Goal: Task Accomplishment & Management: Manage account settings

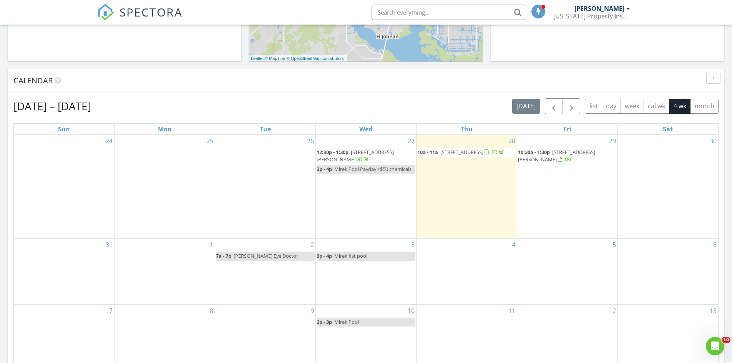
click at [659, 163] on div "30" at bounding box center [668, 187] width 100 height 104
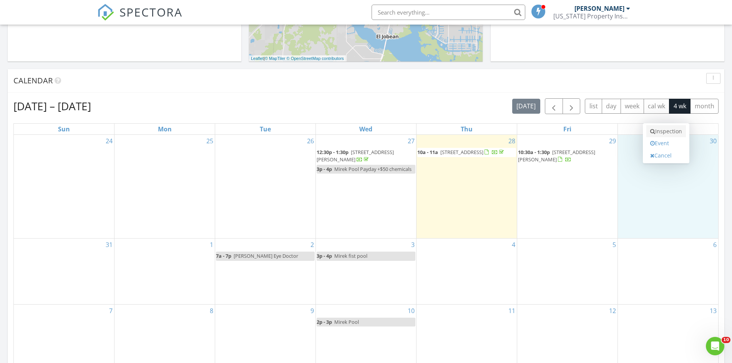
click at [662, 134] on link "Inspection" at bounding box center [667, 131] width 40 height 12
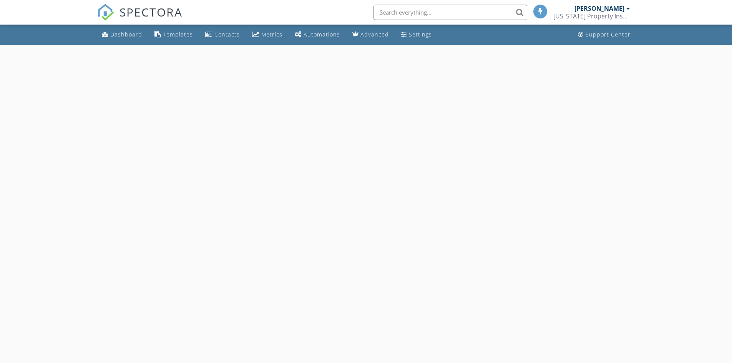
click at [161, 178] on body "SPECTORA Lukasz Kita [US_STATE] Property Inspections, Inc. Role: Inspector Chan…" at bounding box center [366, 204] width 732 height 408
select select "7"
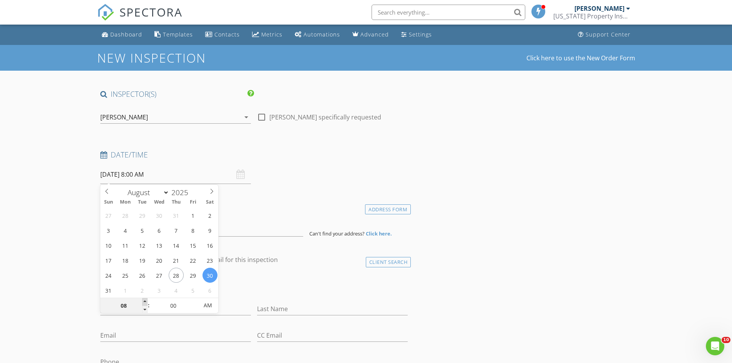
type input "09"
type input "[DATE] 9:00 AM"
click at [144, 301] on span at bounding box center [144, 302] width 5 height 8
type input "10"
type input "08/30/2025 10:00 AM"
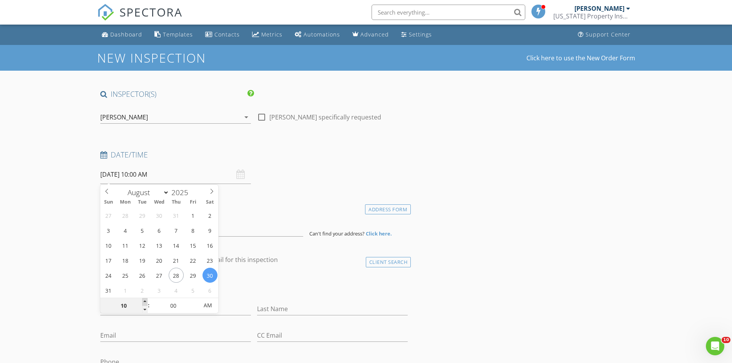
click at [144, 301] on span at bounding box center [144, 302] width 5 height 8
type input "11"
type input "08/30/2025 11:00 AM"
click at [144, 301] on span at bounding box center [144, 302] width 5 height 8
type input "12"
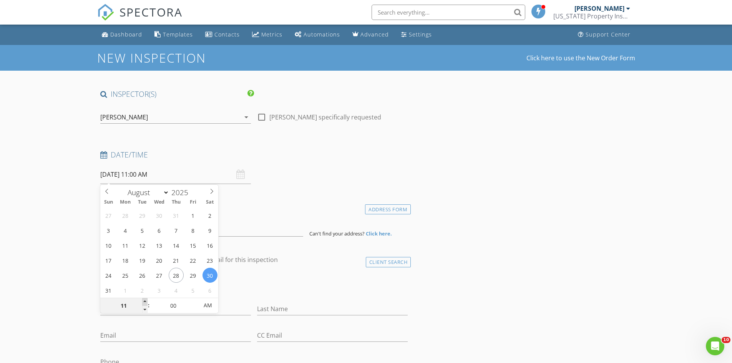
type input "08/30/2025 12:00 PM"
click at [144, 301] on span at bounding box center [144, 302] width 5 height 8
type input "01"
type input "08/30/2025 1:00 PM"
click at [144, 301] on span at bounding box center [144, 302] width 5 height 8
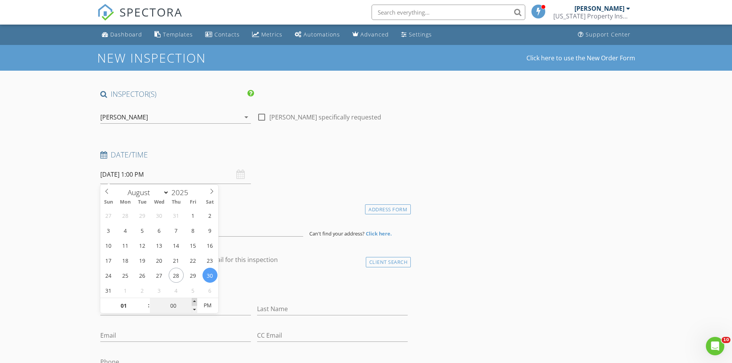
type input "05"
type input "08/30/2025 1:05 PM"
click at [194, 302] on span at bounding box center [194, 302] width 5 height 8
type input "10"
type input "08/30/2025 1:10 PM"
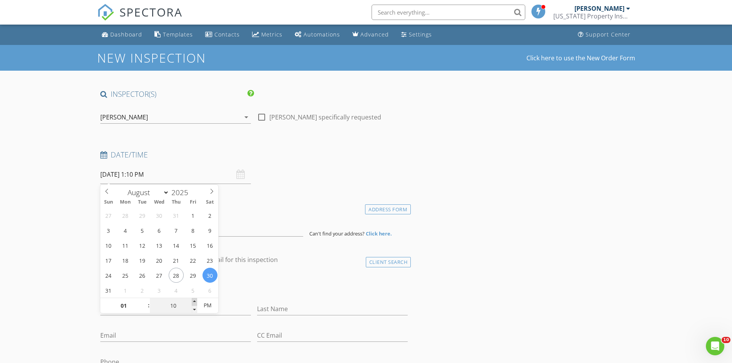
click at [193, 302] on span at bounding box center [194, 302] width 5 height 8
type input "15"
type input "08/30/2025 1:15 PM"
click at [193, 301] on span at bounding box center [194, 302] width 5 height 8
type input "20"
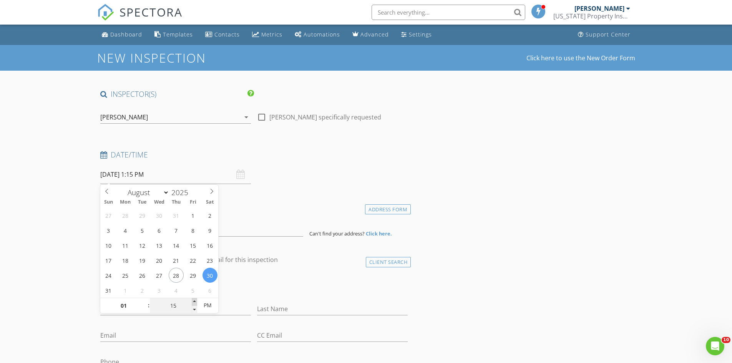
type input "08/30/2025 1:20 PM"
click at [192, 301] on span at bounding box center [194, 302] width 5 height 8
type input "25"
type input "08/30/2025 1:25 PM"
click at [192, 301] on span at bounding box center [194, 302] width 5 height 8
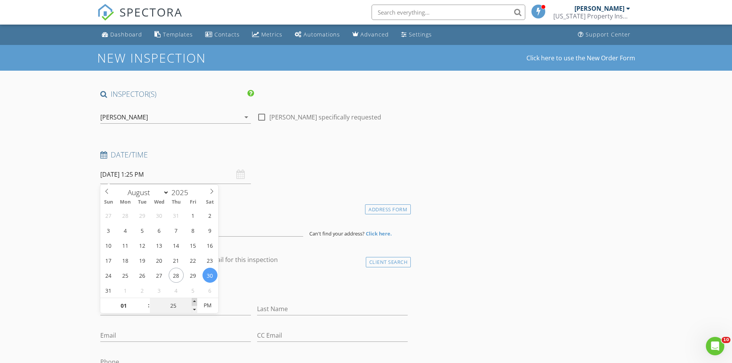
type input "30"
type input "08/30/2025 1:30 PM"
click at [192, 301] on span at bounding box center [194, 302] width 5 height 8
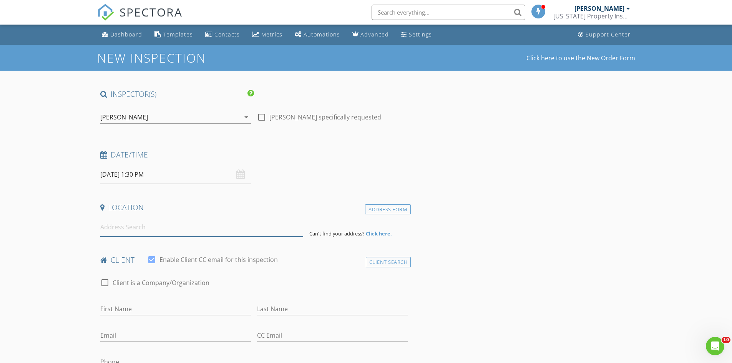
click at [113, 231] on input at bounding box center [201, 227] width 203 height 19
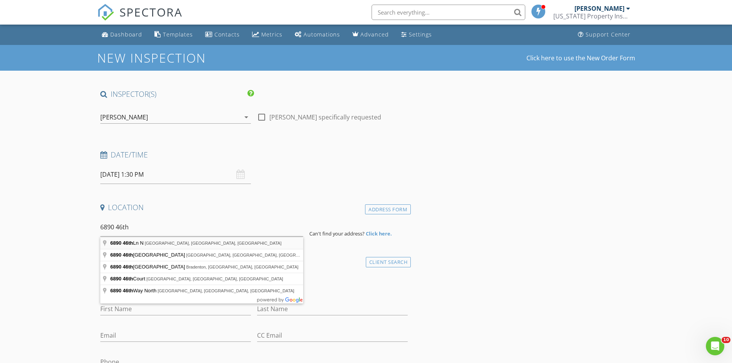
type input "6890 46th Ln N, Pinellas Park, FL, USA"
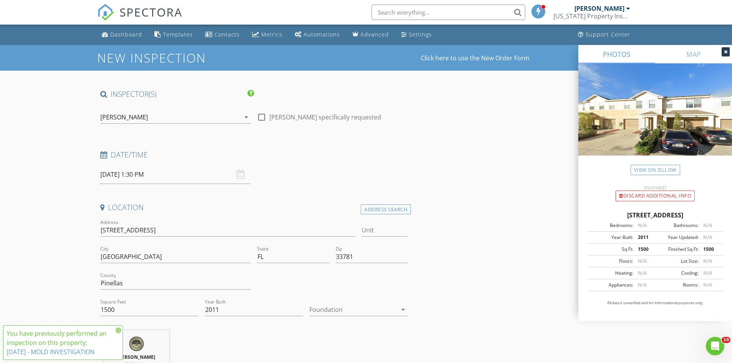
click at [118, 328] on icon at bounding box center [118, 331] width 5 height 6
click at [342, 305] on div at bounding box center [353, 310] width 88 height 12
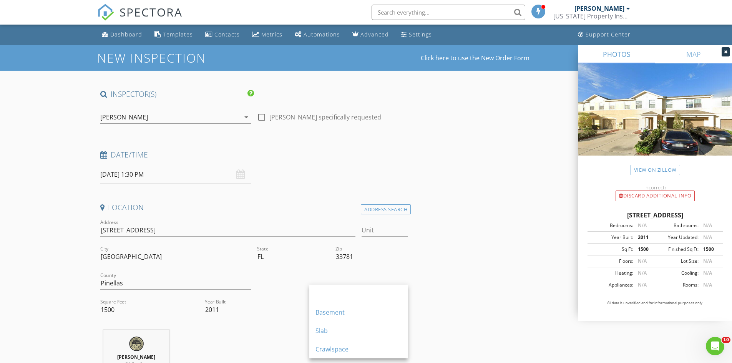
drag, startPoint x: 333, startPoint y: 333, endPoint x: 335, endPoint y: 329, distance: 4.5
click at [334, 330] on div "Slab" at bounding box center [359, 330] width 86 height 9
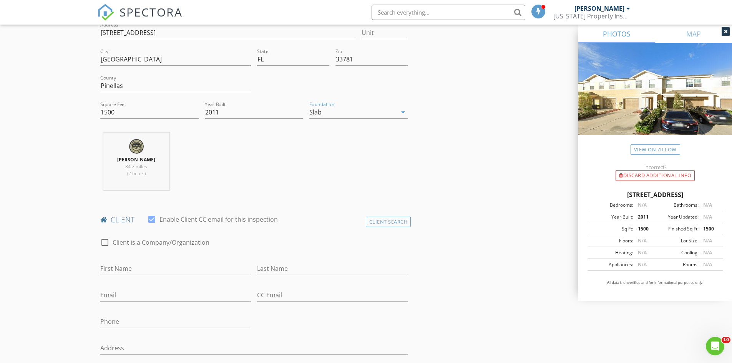
scroll to position [269, 0]
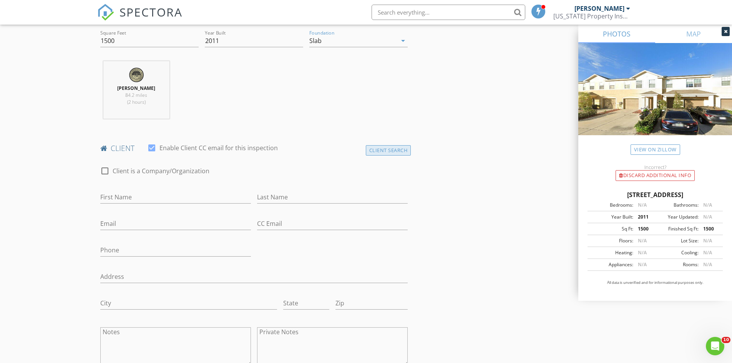
click at [390, 148] on div "Client Search" at bounding box center [388, 150] width 45 height 10
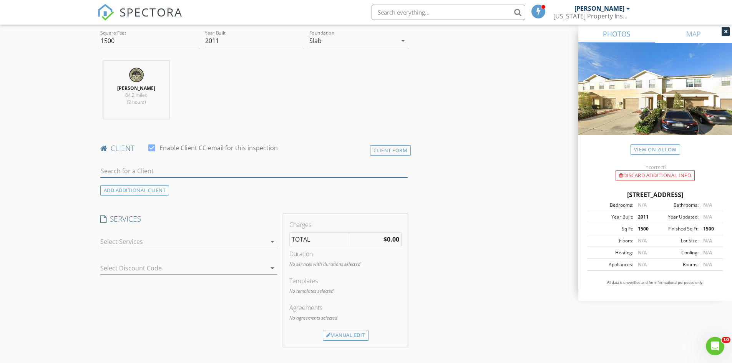
click at [159, 173] on input "text" at bounding box center [254, 171] width 308 height 13
type input "Irena"
click at [154, 183] on div "Irena Gryczon" at bounding box center [161, 185] width 78 height 9
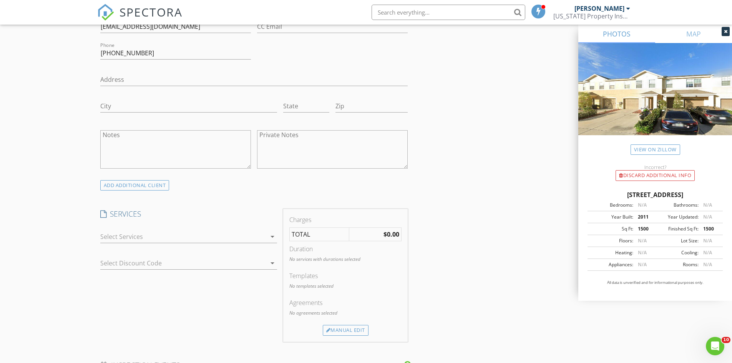
scroll to position [538, 0]
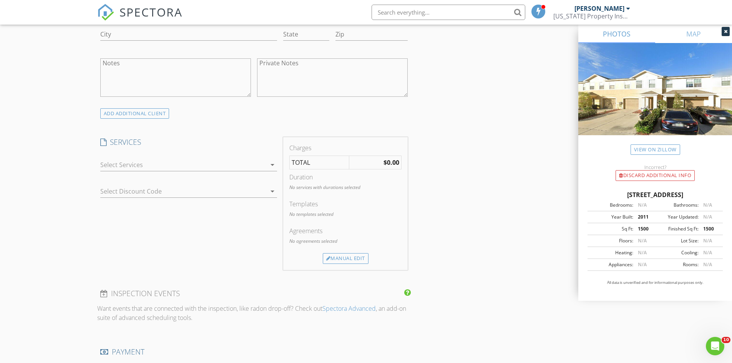
click at [157, 163] on div at bounding box center [183, 165] width 166 height 12
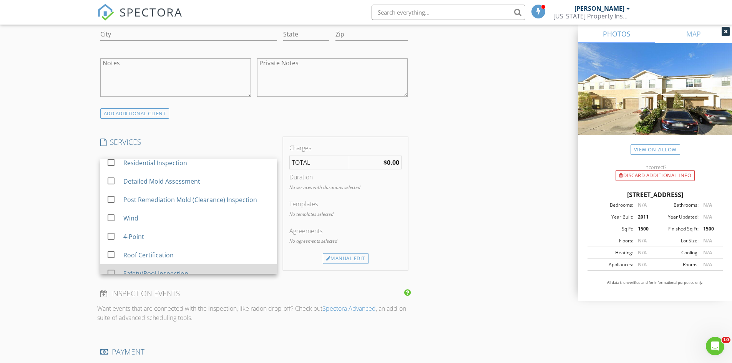
scroll to position [0, 0]
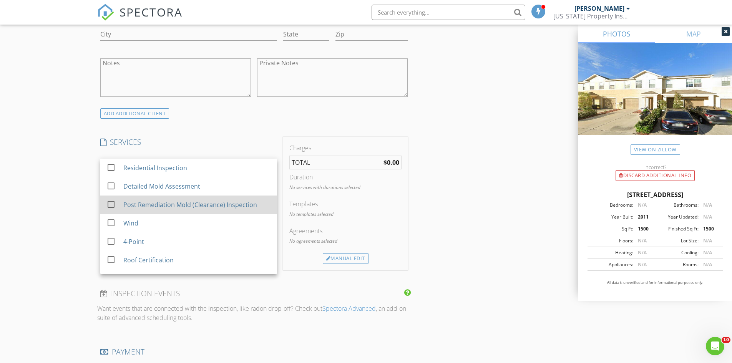
click at [159, 203] on div "Post Remediation Mold (Clearance) Inspection" at bounding box center [190, 204] width 134 height 9
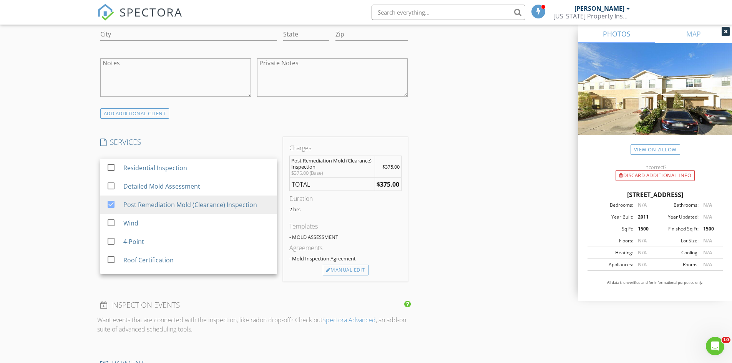
click at [445, 194] on div "INSPECTOR(S) check_box Lukasz Kita PRIMARY Lukasz Kita arrow_drop_down check_bo…" at bounding box center [366, 197] width 538 height 1292
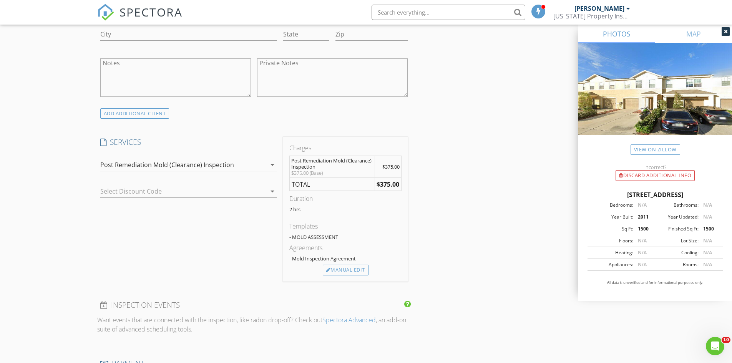
drag, startPoint x: 348, startPoint y: 269, endPoint x: 271, endPoint y: 280, distance: 77.7
click at [348, 269] on div "Manual Edit" at bounding box center [346, 270] width 46 height 11
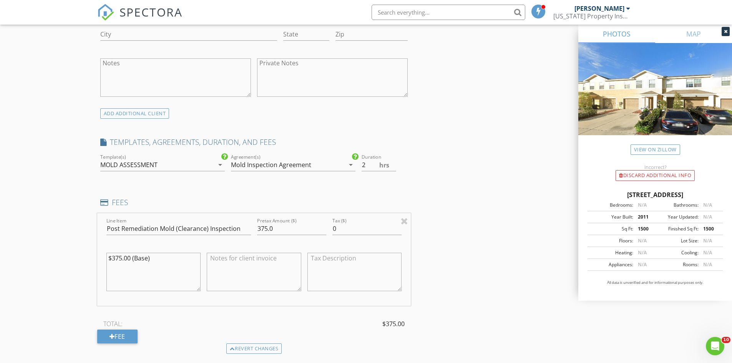
type textarea "e)"
drag, startPoint x: 154, startPoint y: 257, endPoint x: 74, endPoint y: 271, distance: 80.8
click at [74, 272] on div "New Inspection Click here to use the New Order Form INSPECTOR(S) check_box Luka…" at bounding box center [366, 220] width 732 height 1427
drag, startPoint x: 74, startPoint y: 271, endPoint x: 110, endPoint y: 267, distance: 36.4
click at [72, 272] on div "New Inspection Click here to use the New Order Form INSPECTOR(S) check_box Luka…" at bounding box center [366, 220] width 732 height 1427
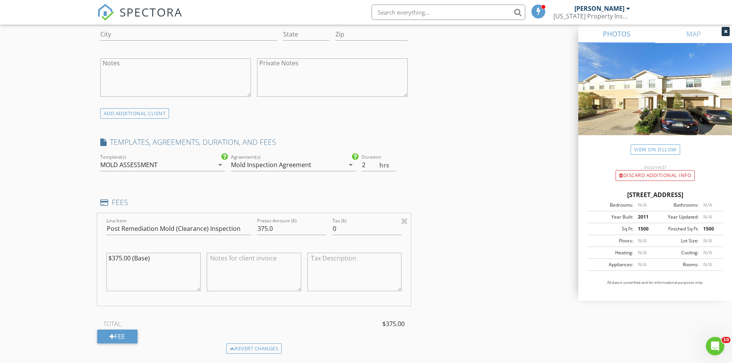
drag, startPoint x: 153, startPoint y: 261, endPoint x: 96, endPoint y: 253, distance: 57.2
click at [96, 253] on div "New Inspection Click here to use the New Order Form INSPECTOR(S) check_box Luka…" at bounding box center [366, 220] width 732 height 1427
click at [264, 228] on input "375.0" at bounding box center [291, 229] width 69 height 13
click at [221, 166] on icon "arrow_drop_down" at bounding box center [220, 164] width 9 height 9
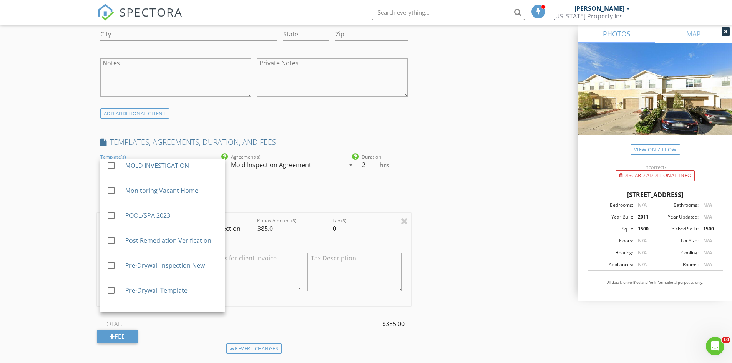
scroll to position [269, 0]
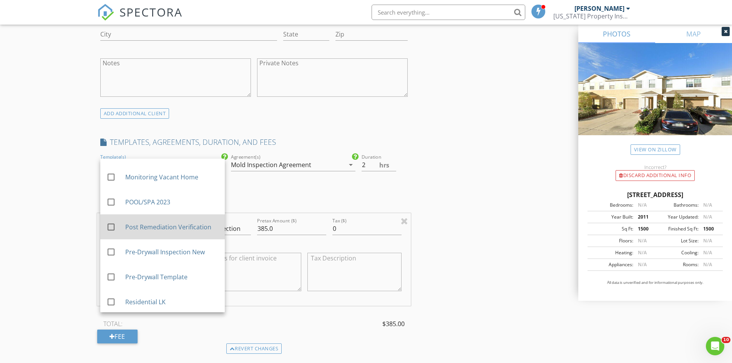
click at [170, 230] on div "Post Remediation Verification" at bounding box center [171, 227] width 93 height 9
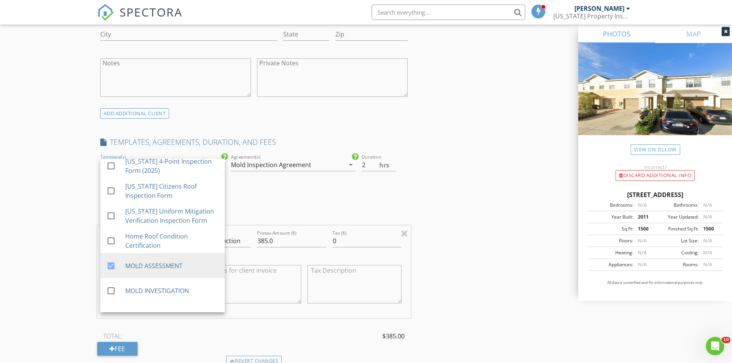
scroll to position [115, 0]
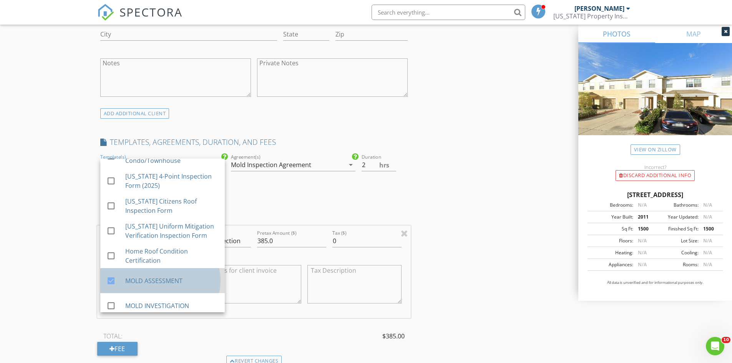
click at [153, 274] on div "check_box MOLD ASSESSMENT" at bounding box center [162, 280] width 112 height 19
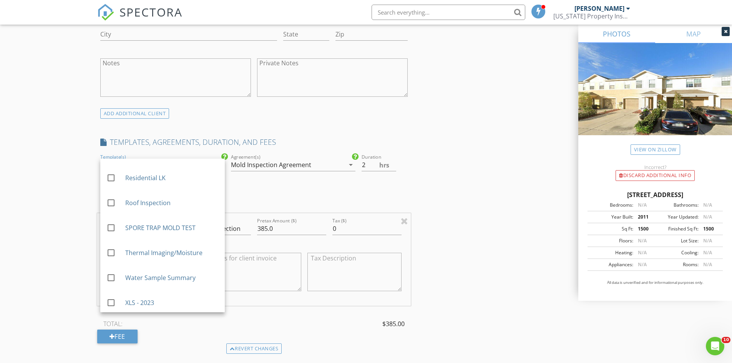
scroll to position [396, 0]
click at [442, 234] on div "INSPECTOR(S) check_box Lukasz Kita PRIMARY Lukasz Kita arrow_drop_down check_bo…" at bounding box center [366, 233] width 538 height 1364
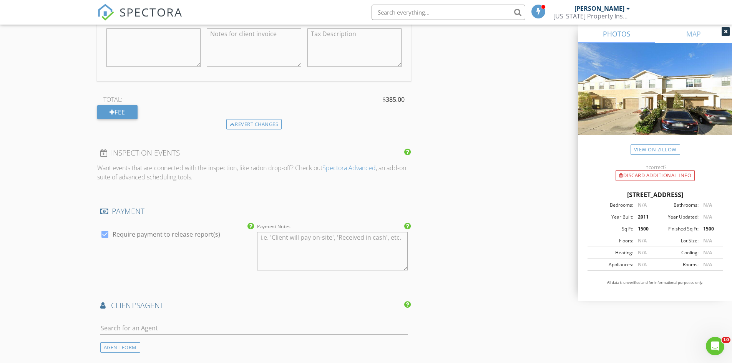
scroll to position [647, 0]
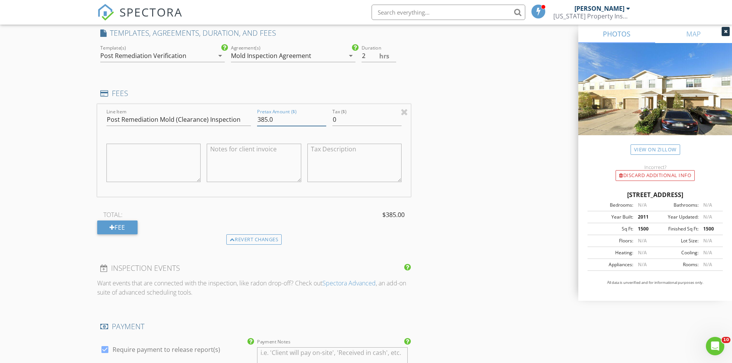
drag, startPoint x: 265, startPoint y: 119, endPoint x: 263, endPoint y: 141, distance: 22.0
click at [266, 120] on input "385.0" at bounding box center [291, 119] width 69 height 13
type input "395.0"
click at [496, 153] on div "INSPECTOR(S) check_box Lukasz Kita PRIMARY Lukasz Kita arrow_drop_down check_bo…" at bounding box center [366, 124] width 538 height 1364
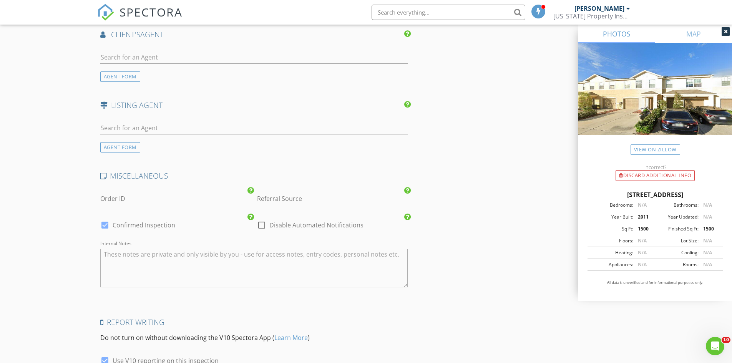
scroll to position [1109, 0]
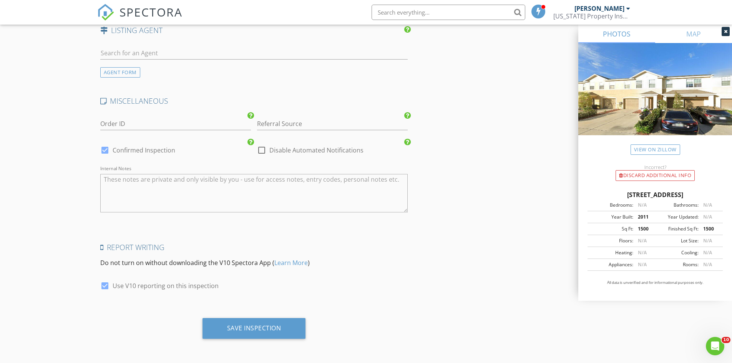
click at [264, 152] on div at bounding box center [261, 150] width 13 height 13
checkbox input "true"
click at [245, 320] on div "Save Inspection" at bounding box center [254, 328] width 103 height 21
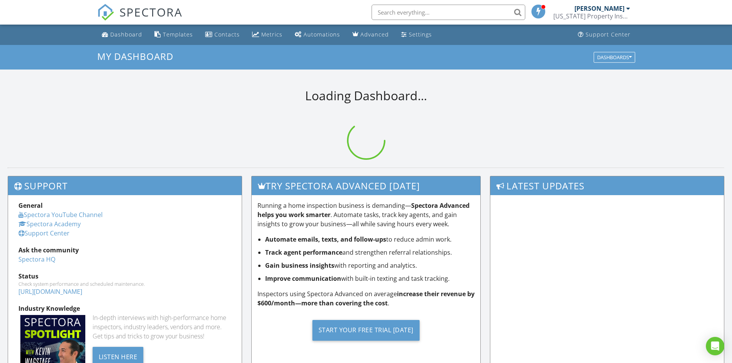
click at [405, 13] on input "text" at bounding box center [449, 12] width 154 height 15
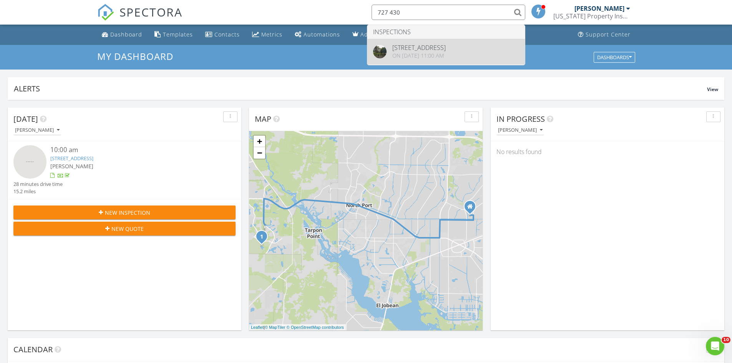
type input "727 430"
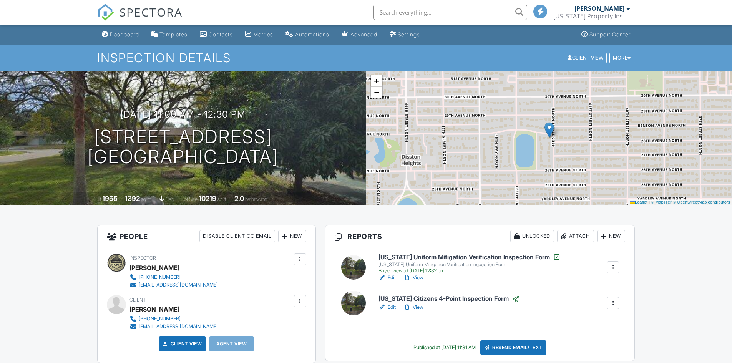
click at [416, 10] on input "text" at bounding box center [451, 12] width 154 height 15
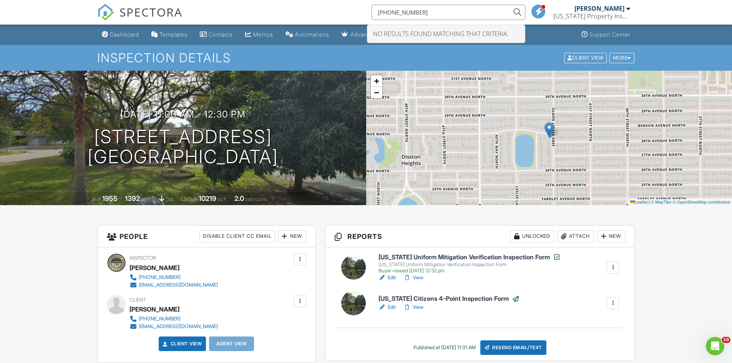
drag, startPoint x: 431, startPoint y: 13, endPoint x: 371, endPoint y: 8, distance: 59.4
click at [372, 8] on input "727 430 8718" at bounding box center [449, 12] width 154 height 15
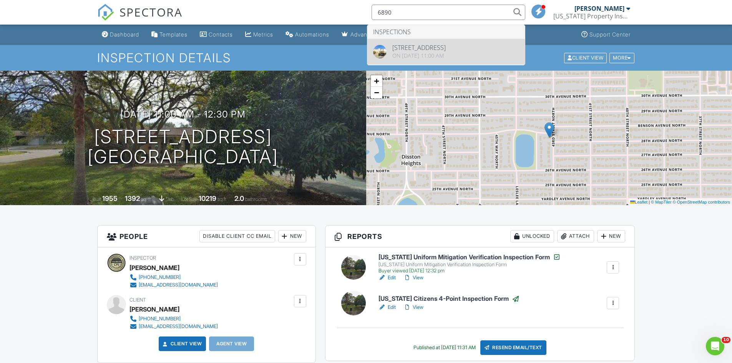
type input "6890"
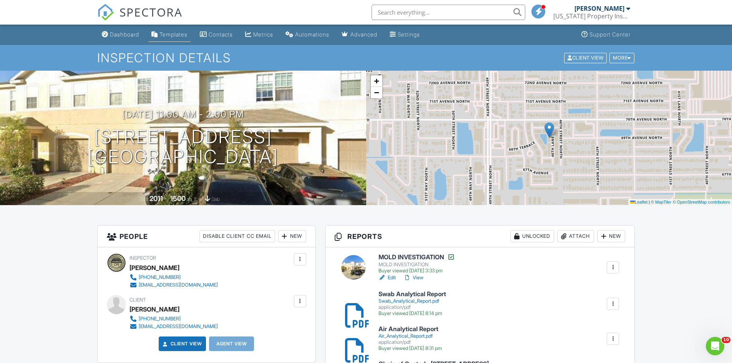
click at [172, 36] on div "Templates" at bounding box center [174, 34] width 28 height 7
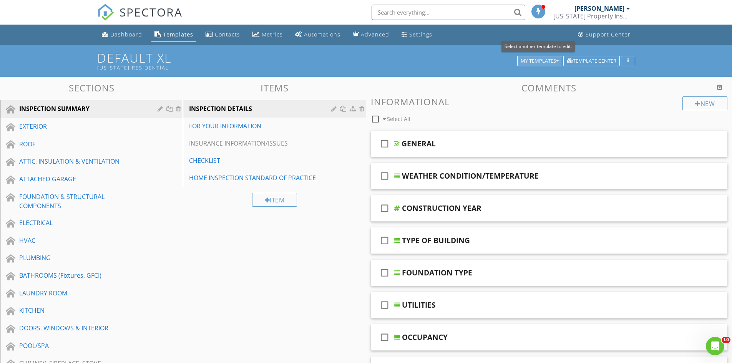
click at [542, 58] on div "My Templates" at bounding box center [540, 60] width 38 height 5
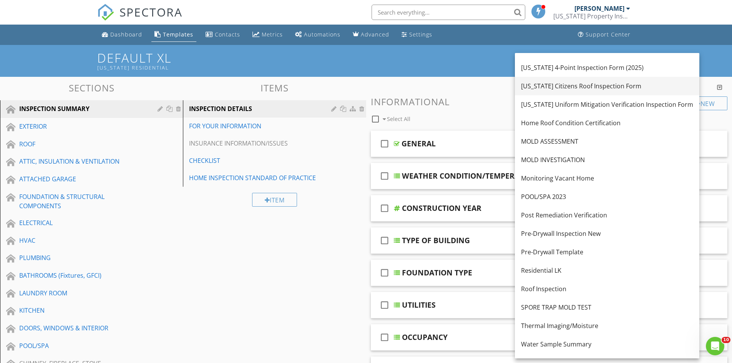
scroll to position [100, 0]
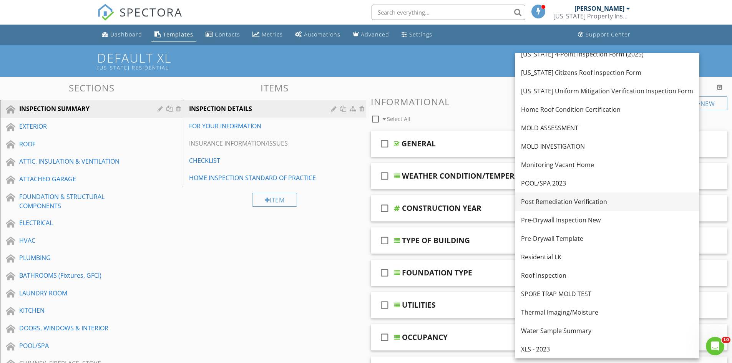
click at [552, 201] on div "Post Remediation Verification" at bounding box center [607, 201] width 172 height 9
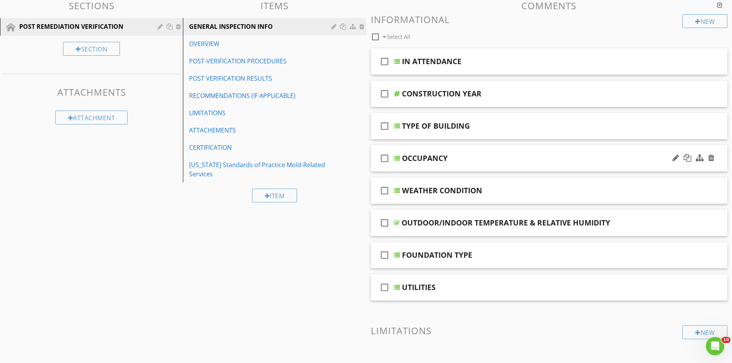
scroll to position [0, 0]
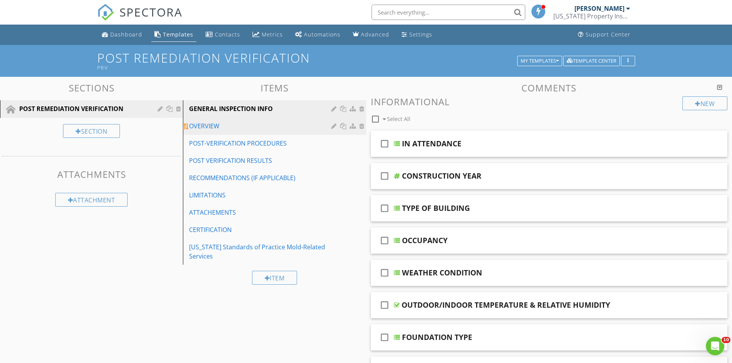
click at [233, 129] on div "OVERVIEW" at bounding box center [261, 125] width 144 height 9
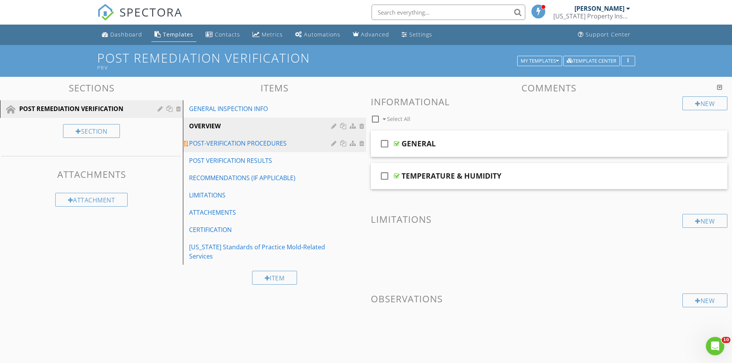
click at [231, 137] on link "POST-VERIFICATION PROCEDURES" at bounding box center [275, 143] width 181 height 17
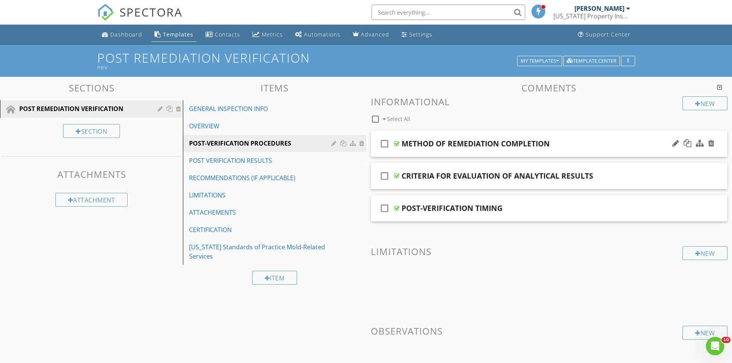
click at [399, 143] on div at bounding box center [397, 144] width 6 height 6
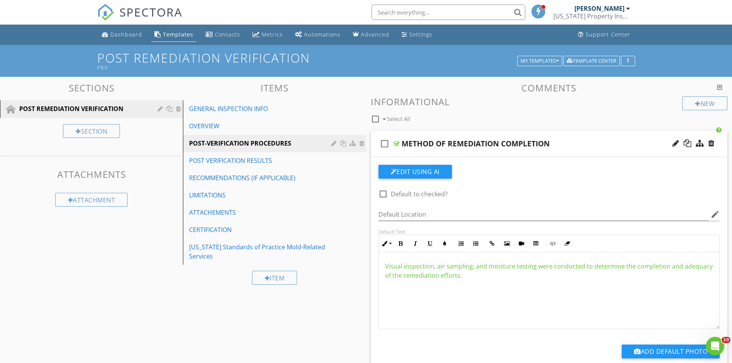
click at [399, 143] on div at bounding box center [397, 144] width 6 height 6
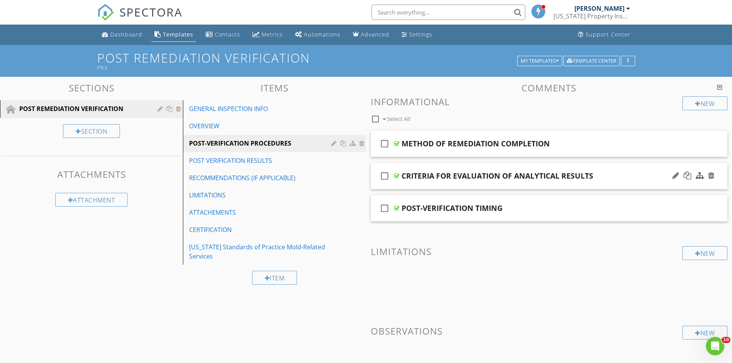
click at [398, 175] on div at bounding box center [397, 176] width 6 height 6
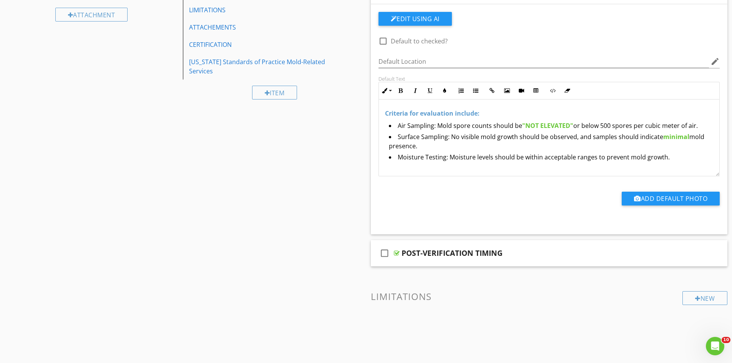
scroll to position [231, 0]
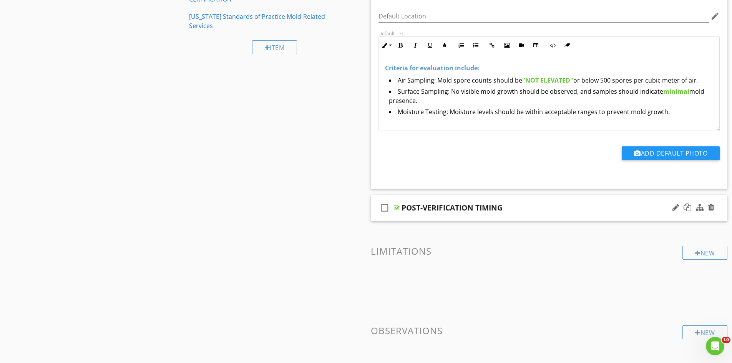
click at [535, 205] on div "POST-VERIFICATION TIMING" at bounding box center [530, 207] width 256 height 9
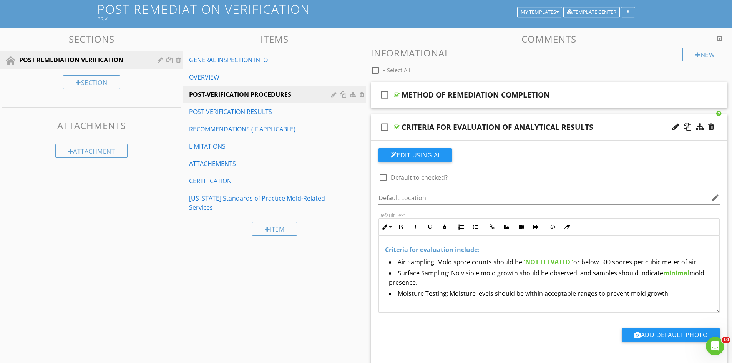
scroll to position [38, 0]
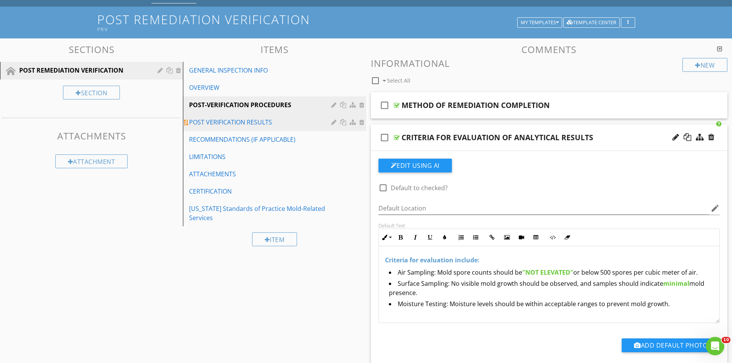
click at [235, 126] on div "POST VERIFICATION RESULTS" at bounding box center [261, 122] width 144 height 9
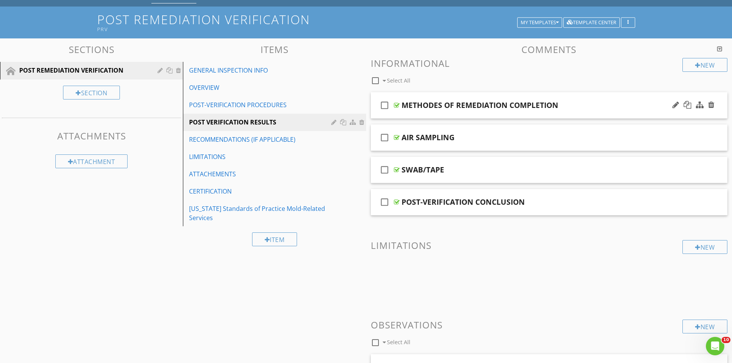
click at [425, 103] on div "METHODES OF REMEDIATION COMPLETION" at bounding box center [480, 105] width 157 height 9
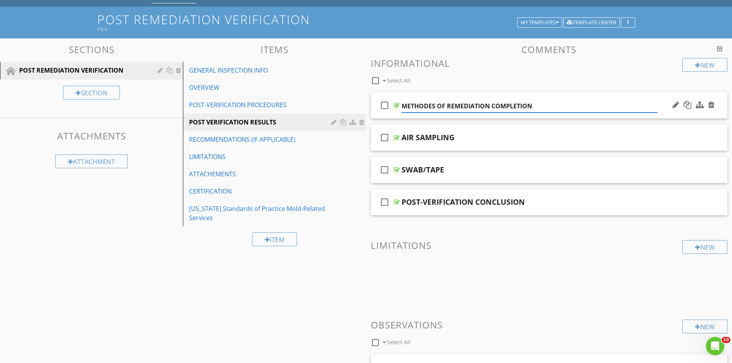
click at [396, 105] on div at bounding box center [397, 105] width 6 height 6
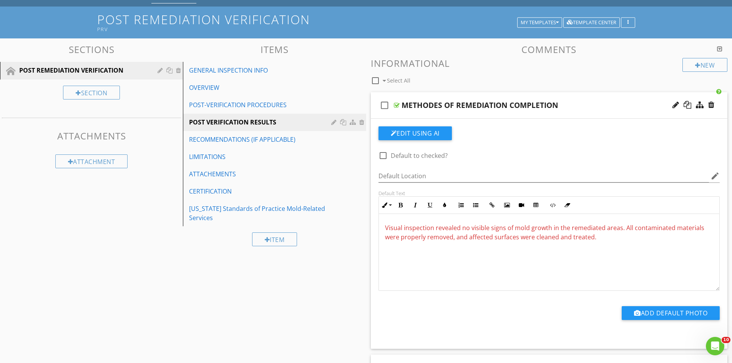
click at [397, 106] on div at bounding box center [397, 105] width 6 height 6
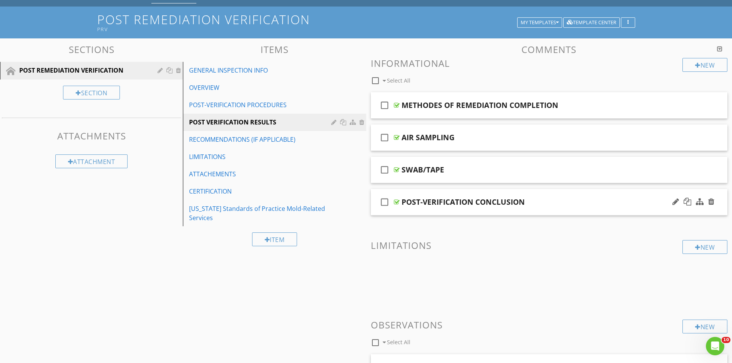
click at [400, 201] on div "check_box_outline_blank POST-VERIFICATION CONCLUSION" at bounding box center [549, 202] width 357 height 27
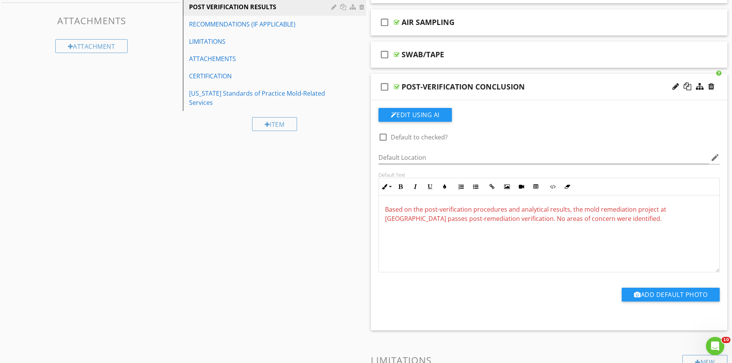
scroll to position [115, 0]
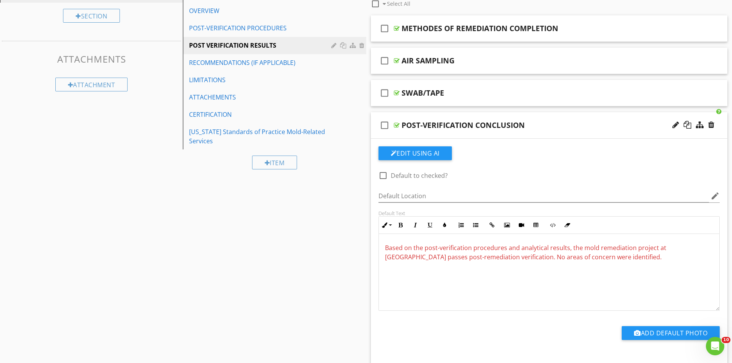
click at [398, 125] on div at bounding box center [397, 125] width 6 height 6
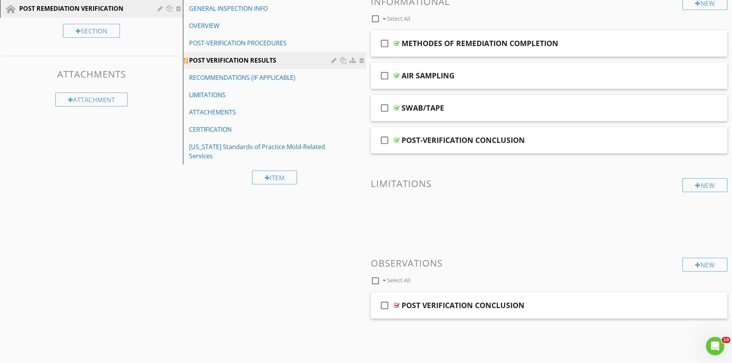
click at [285, 58] on div "POST VERIFICATION RESULTS" at bounding box center [261, 60] width 144 height 9
click at [276, 78] on div "RECOMMENDATIONS (IF APPLICABLE)" at bounding box center [261, 77] width 144 height 9
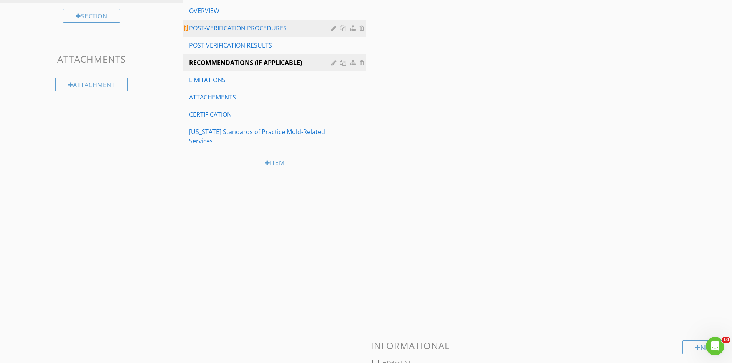
scroll to position [45, 0]
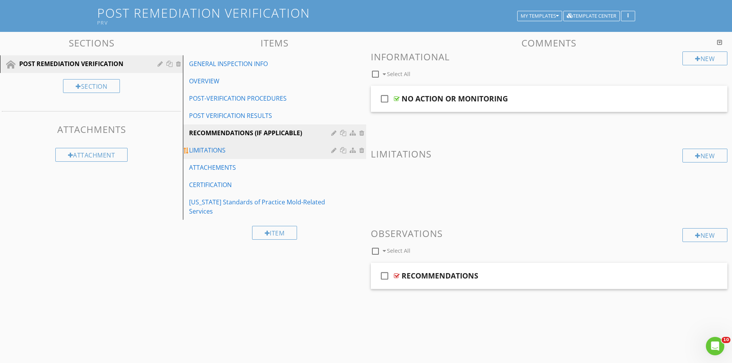
click at [248, 158] on link "LIMITATIONS" at bounding box center [275, 150] width 181 height 17
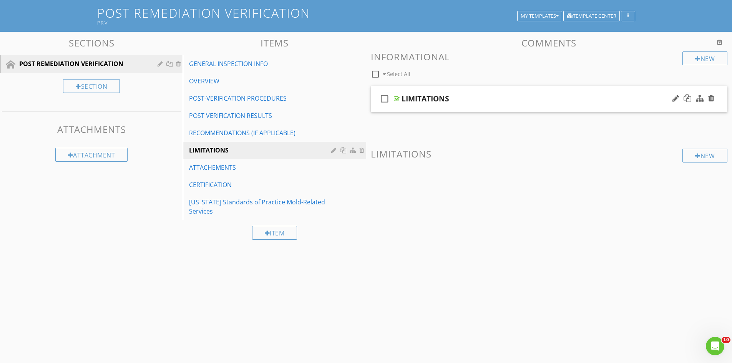
click at [397, 97] on div at bounding box center [397, 99] width 6 height 6
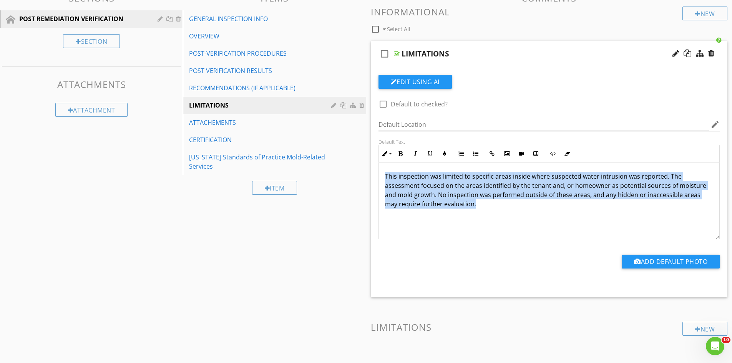
drag, startPoint x: 383, startPoint y: 177, endPoint x: 415, endPoint y: 187, distance: 33.3
type textarea "This inspection was limited to specific areas inside where suspected water intr…"
click at [488, 214] on div "This inspection was limited to specific areas inside where suspected water intr…" at bounding box center [549, 201] width 341 height 77
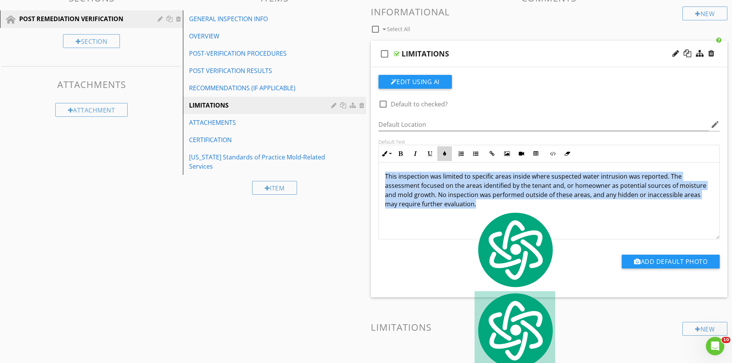
click at [444, 155] on icon "button" at bounding box center [444, 153] width 5 height 5
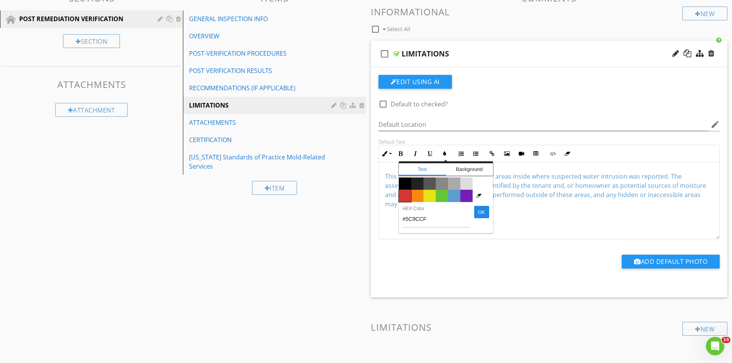
click at [407, 196] on span "Color #d53636" at bounding box center [405, 196] width 12 height 12
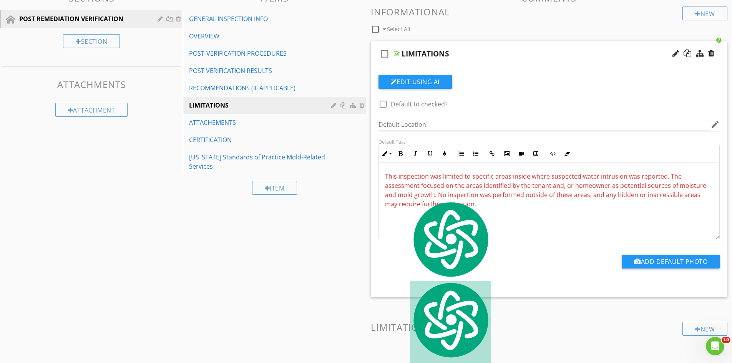
click at [414, 208] on img at bounding box center [450, 239] width 81 height 78
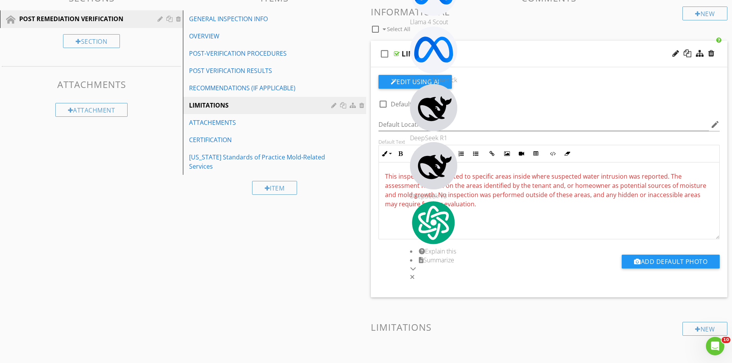
click at [401, 215] on div "This inspection was limited to specific areas inside where suspected water intr…" at bounding box center [549, 201] width 341 height 77
click at [393, 218] on div "This inspection was limited to specific areas inside where suspected water intr…" at bounding box center [549, 201] width 341 height 77
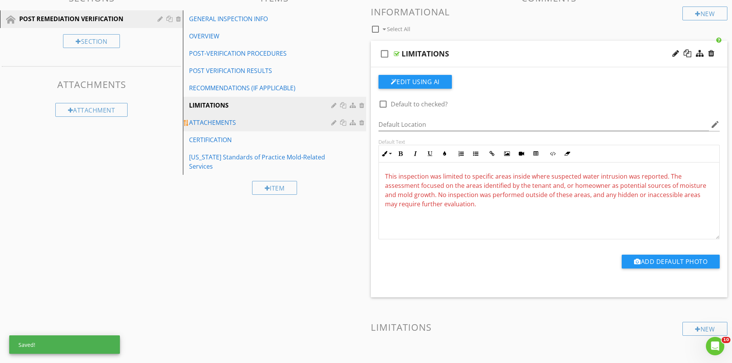
click at [231, 122] on div "ATTACHEMENTS" at bounding box center [261, 122] width 144 height 9
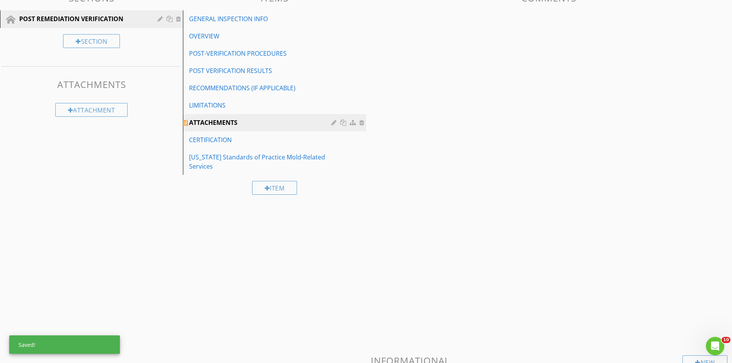
scroll to position [45, 0]
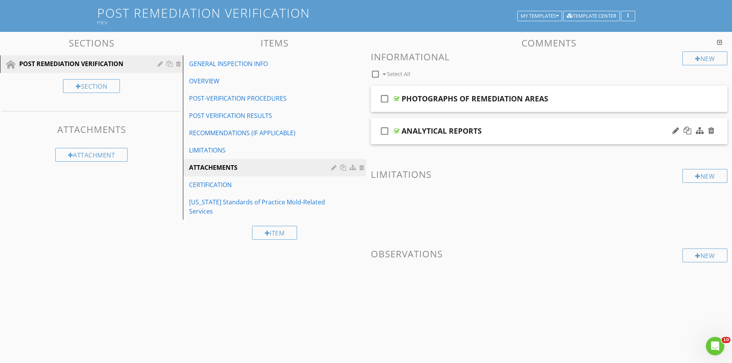
click at [395, 131] on div at bounding box center [397, 131] width 6 height 6
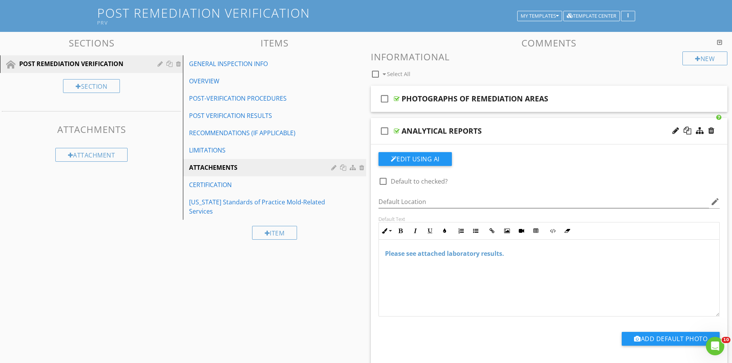
scroll to position [90, 0]
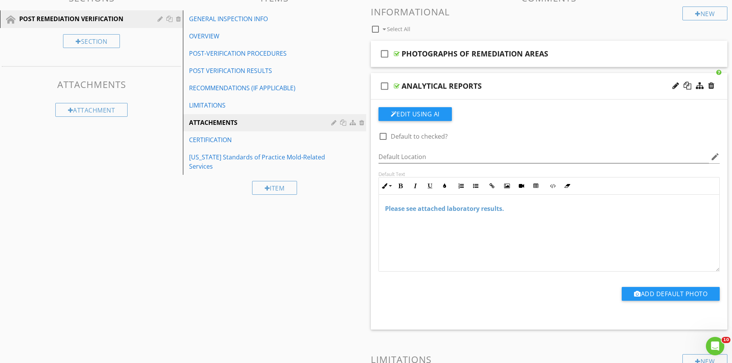
click at [396, 86] on div at bounding box center [397, 86] width 6 height 6
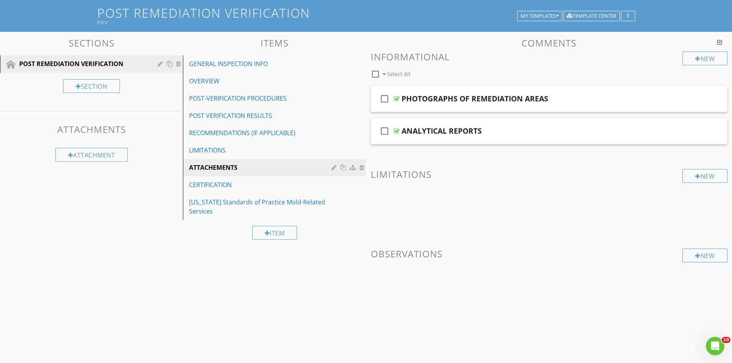
click at [206, 188] on div "CERTIFICATION" at bounding box center [261, 184] width 144 height 9
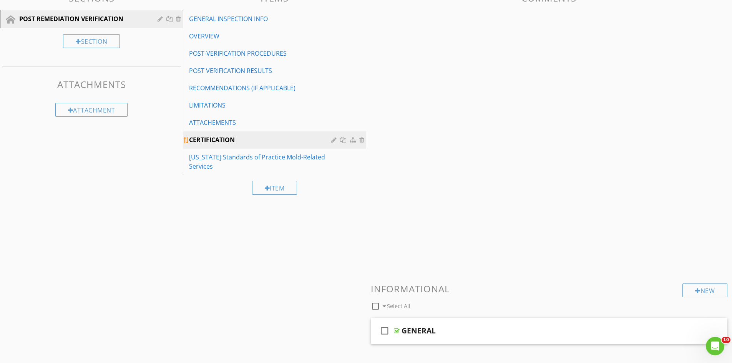
scroll to position [45, 0]
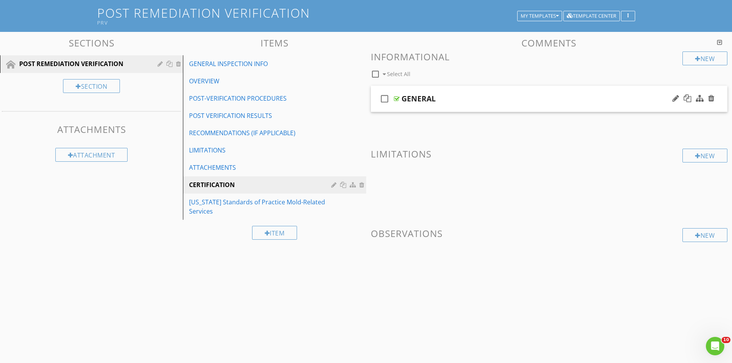
click at [398, 95] on div "check_box_outline_blank GENERAL" at bounding box center [549, 99] width 357 height 27
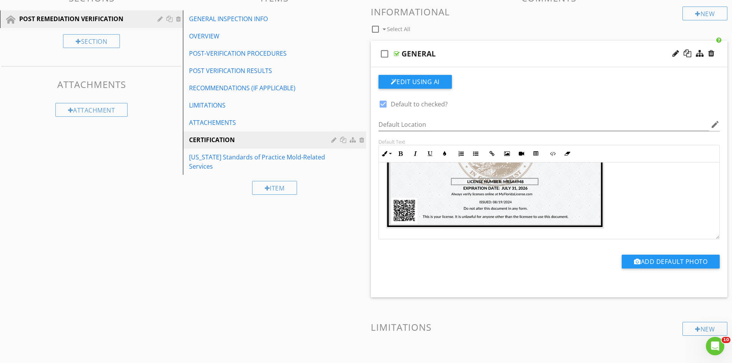
scroll to position [171, 0]
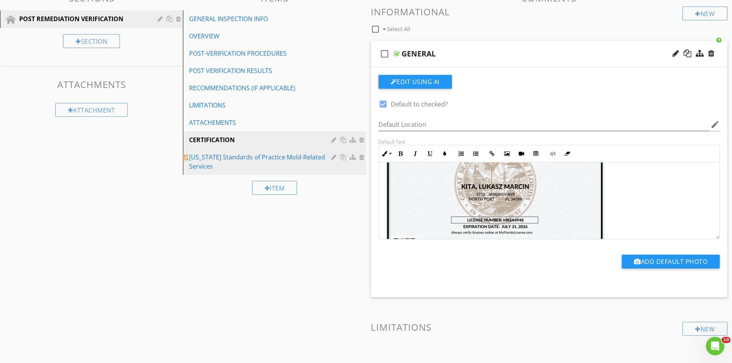
click at [246, 163] on div "FLORIDA Standards of Practice Mold-Related Services" at bounding box center [261, 162] width 144 height 18
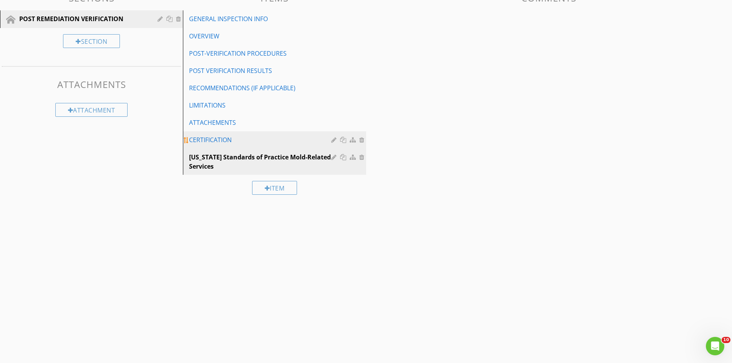
scroll to position [45, 0]
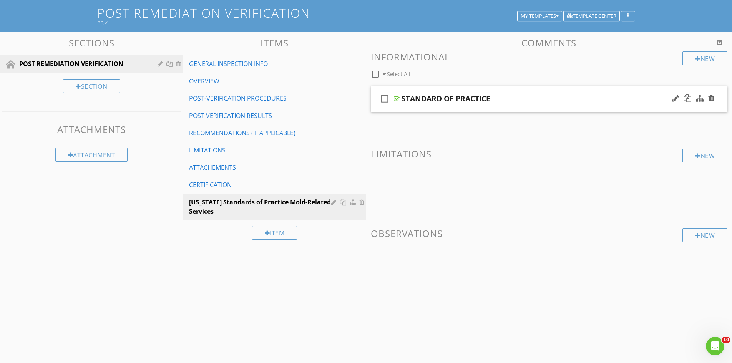
click at [397, 100] on div at bounding box center [397, 99] width 6 height 6
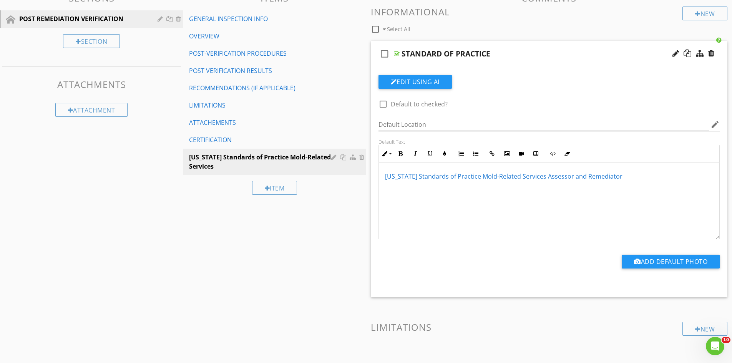
click at [398, 53] on div at bounding box center [397, 54] width 6 height 6
type textarea "<p><a draggable="false" fr-original-style="" href="https://www.gleassociates.co…"
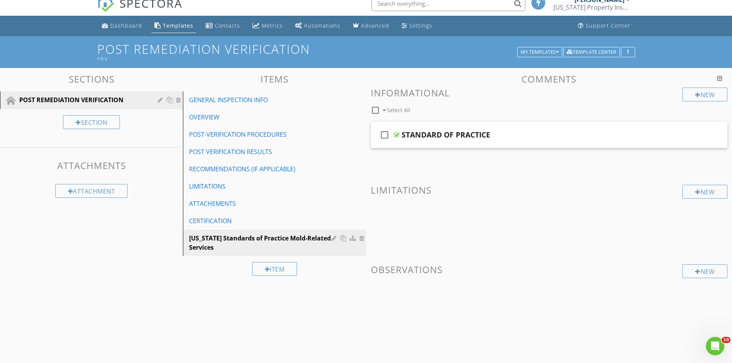
scroll to position [0, 0]
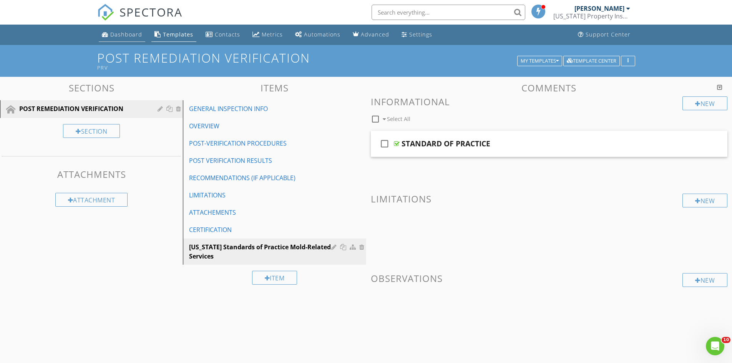
click at [120, 37] on div "Dashboard" at bounding box center [126, 34] width 32 height 7
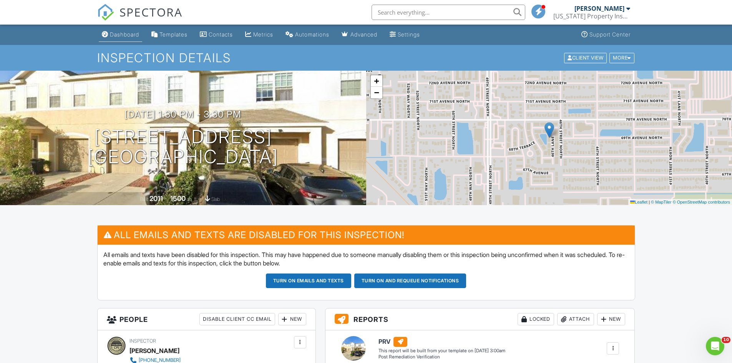
click at [130, 37] on div "Dashboard" at bounding box center [124, 34] width 29 height 7
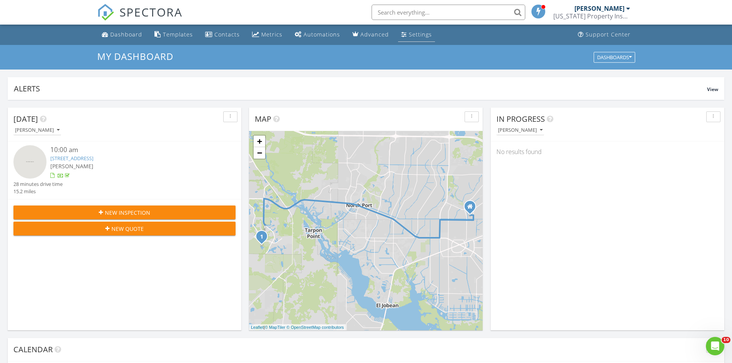
click at [404, 35] on link "Settings" at bounding box center [416, 35] width 37 height 14
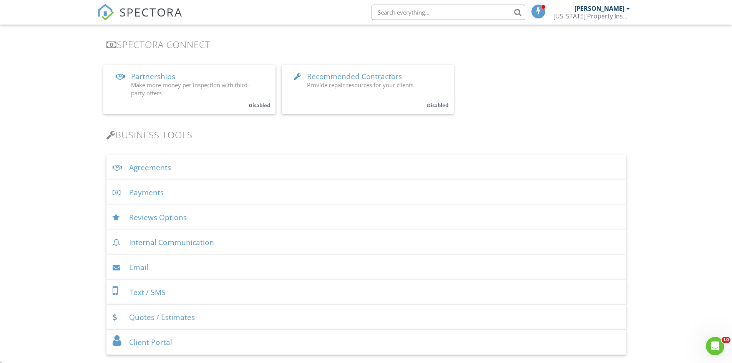
click at [185, 163] on div "Agreements" at bounding box center [366, 167] width 520 height 25
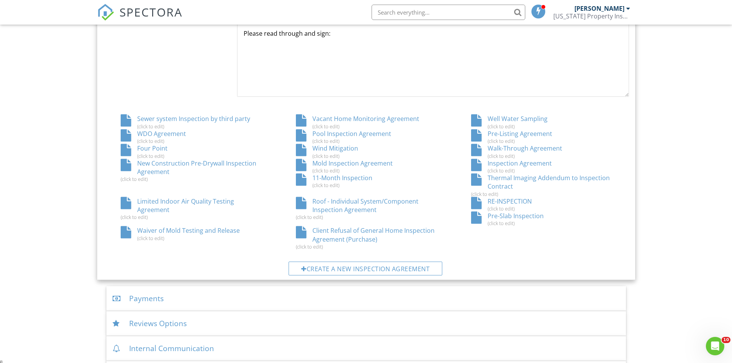
scroll to position [384, 0]
click at [314, 270] on div "Create a new inspection agreement" at bounding box center [366, 268] width 154 height 14
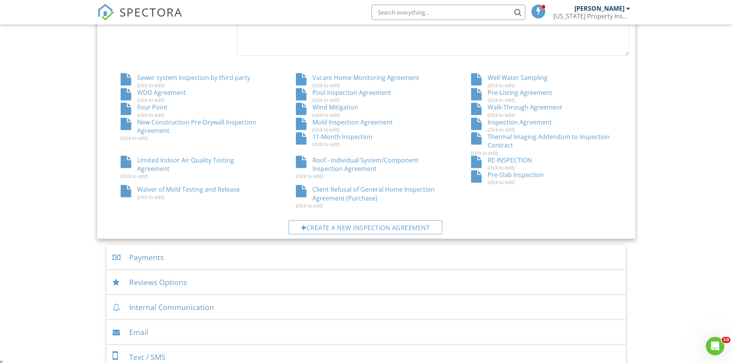
click at [171, 188] on div "Waiver of Mold Testing and Release (click to edit)" at bounding box center [190, 192] width 175 height 15
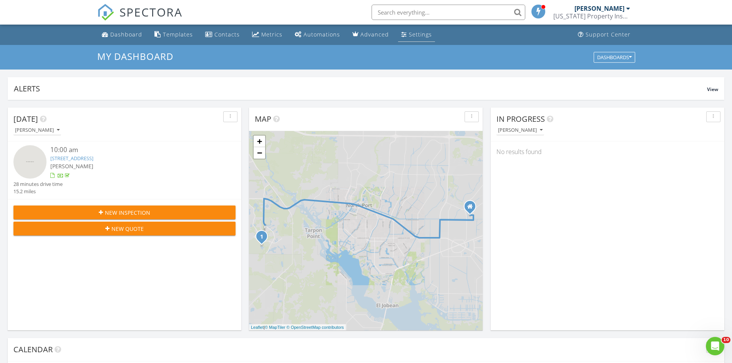
click at [409, 32] on div "Settings" at bounding box center [420, 34] width 23 height 7
